Goal: Task Accomplishment & Management: Use online tool/utility

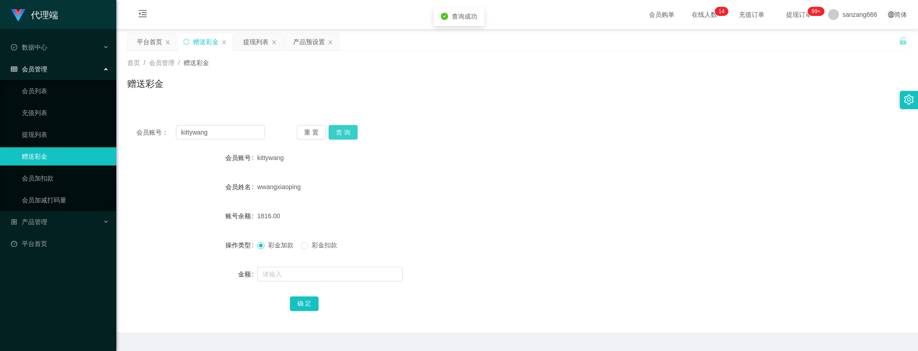
click at [345, 133] on button "查 询" at bounding box center [343, 132] width 29 height 15
click at [192, 134] on input "kittywang" at bounding box center [220, 132] width 89 height 15
paste input "James123456"
type input "James123456"
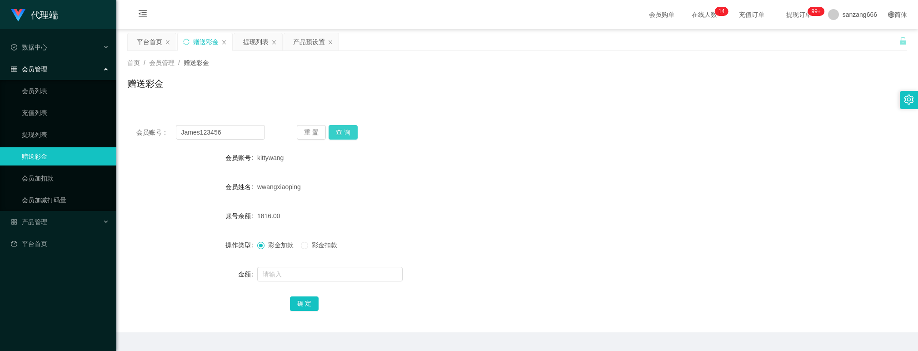
click at [352, 130] on button "查 询" at bounding box center [343, 132] width 29 height 15
click at [281, 270] on input "text" at bounding box center [330, 274] width 146 height 15
type input "500"
click at [300, 304] on button "确 定" at bounding box center [304, 303] width 29 height 15
click at [206, 135] on input "James123456" at bounding box center [220, 132] width 89 height 15
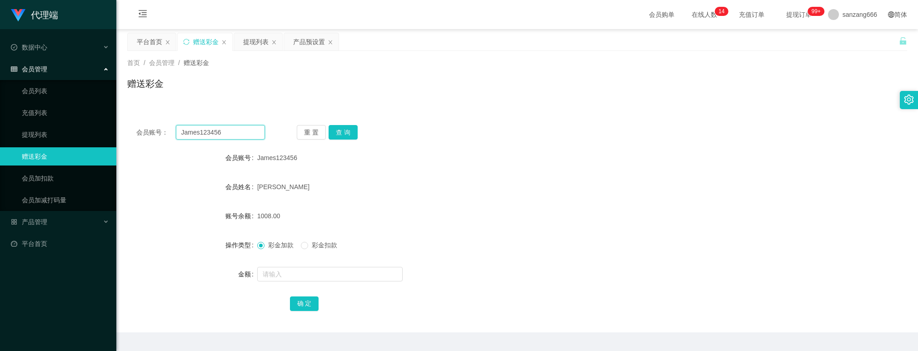
click at [206, 135] on input "James123456" at bounding box center [220, 132] width 89 height 15
paste input "90366160"
click at [345, 134] on button "查 询" at bounding box center [343, 132] width 29 height 15
click at [193, 128] on input "90366160" at bounding box center [220, 132] width 89 height 15
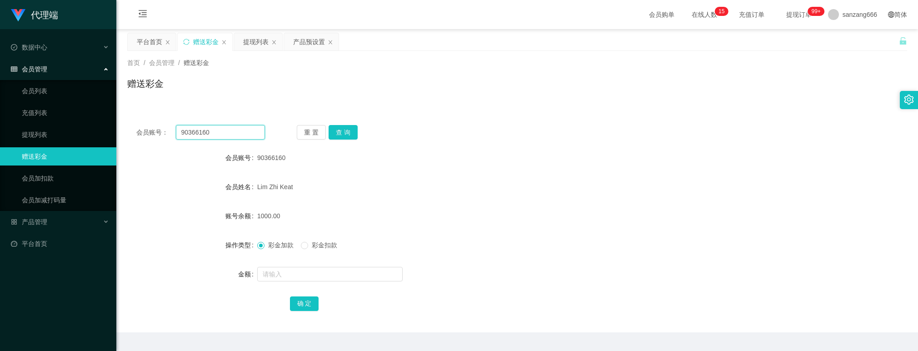
click at [193, 128] on input "90366160" at bounding box center [220, 132] width 89 height 15
paste input "James123456"
type input "James123456"
click at [344, 127] on button "查 询" at bounding box center [343, 132] width 29 height 15
click at [282, 279] on input "text" at bounding box center [330, 274] width 146 height 15
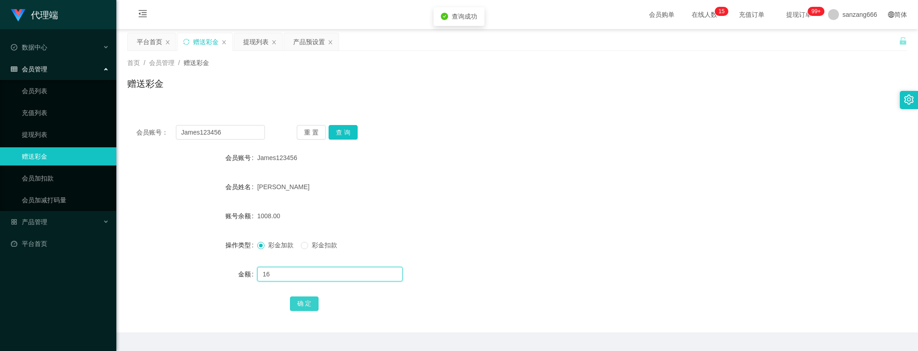
type input "16"
drag, startPoint x: 306, startPoint y: 301, endPoint x: 321, endPoint y: 291, distance: 18.0
click at [306, 301] on button "确 定" at bounding box center [304, 303] width 29 height 15
